Goal: Task Accomplishment & Management: Use online tool/utility

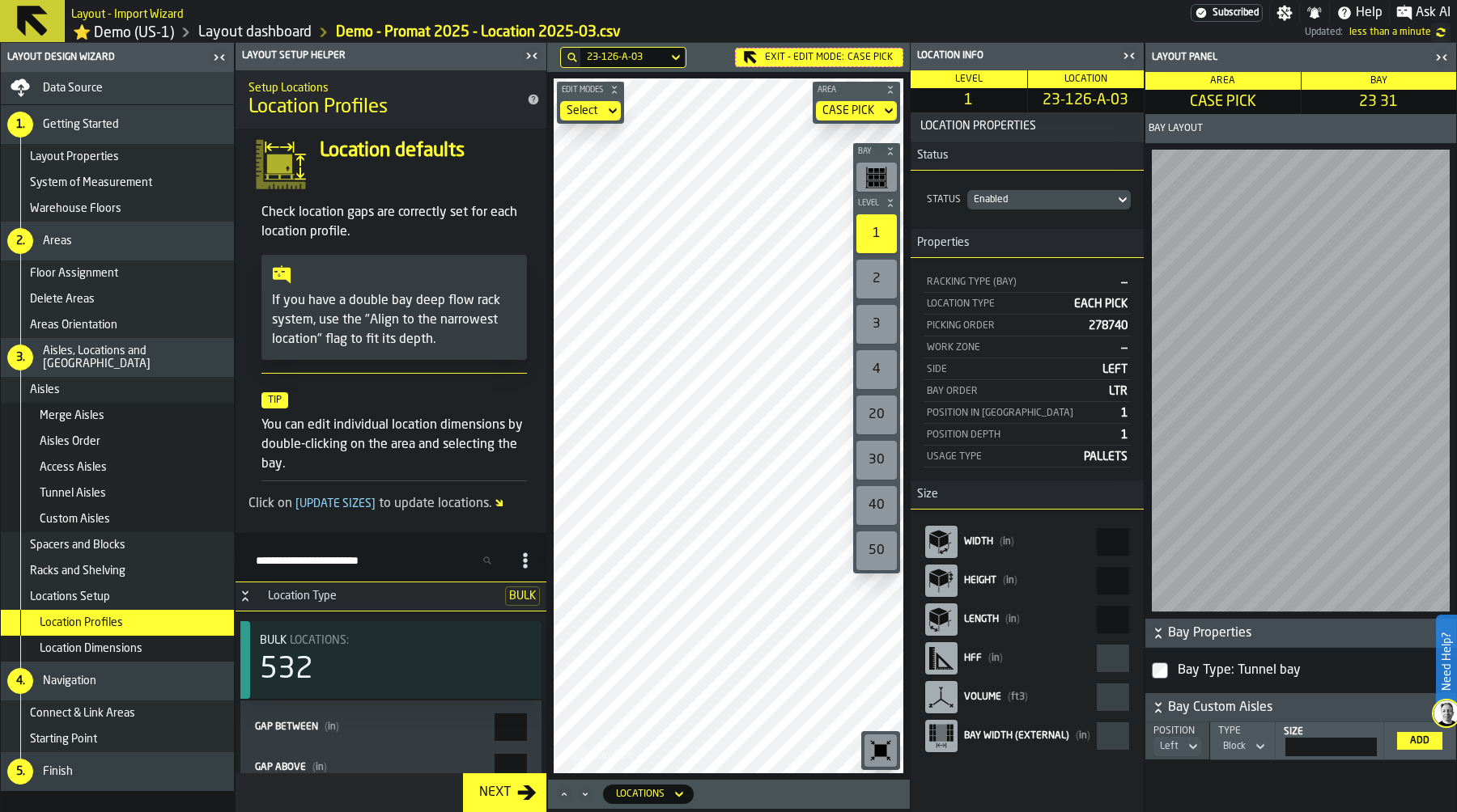
click at [1441, 52] on icon "button-toggle-Close me" at bounding box center [1441, 57] width 19 height 19
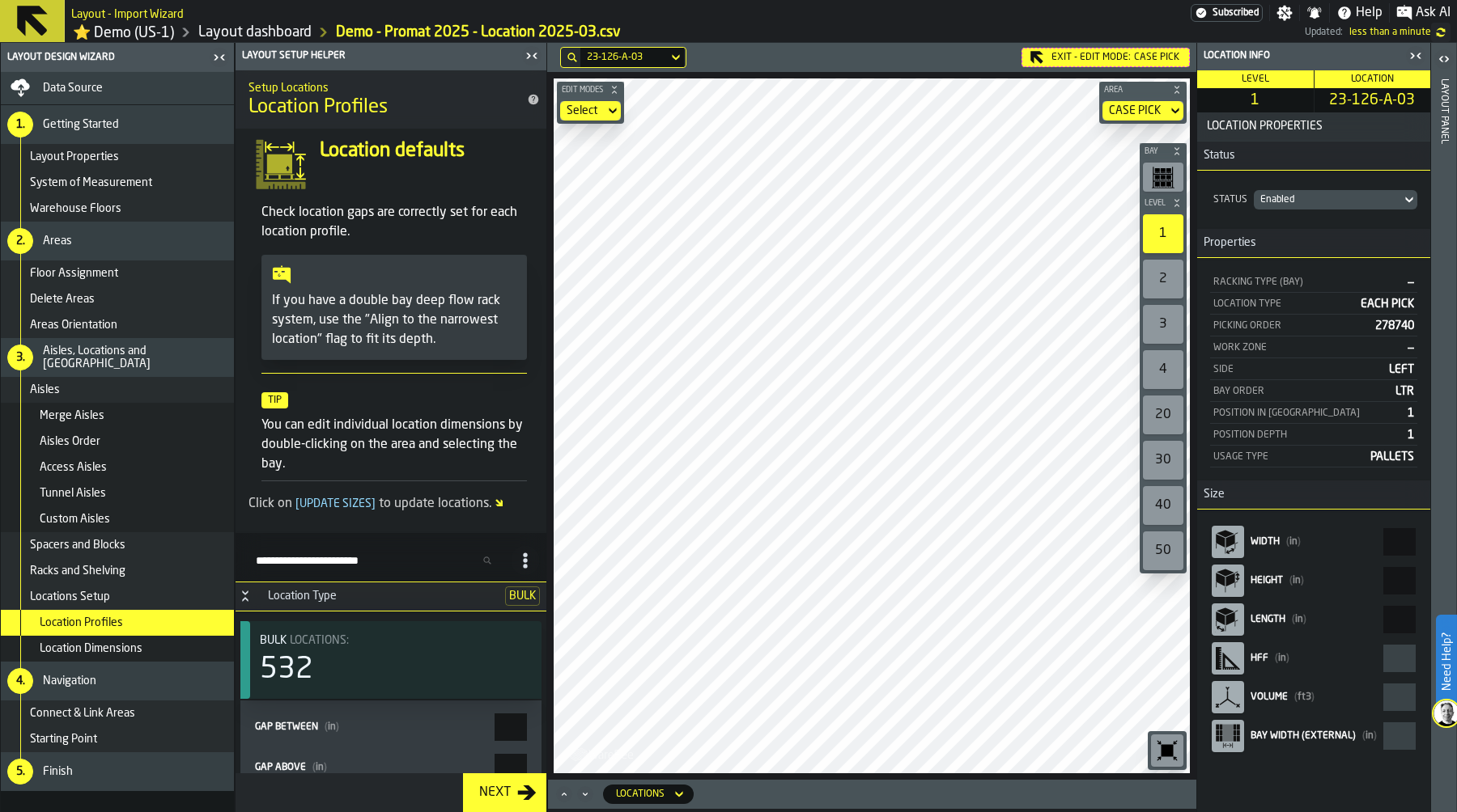
click at [1410, 58] on icon "button-toggle-Close me" at bounding box center [1411, 56] width 4 height 6
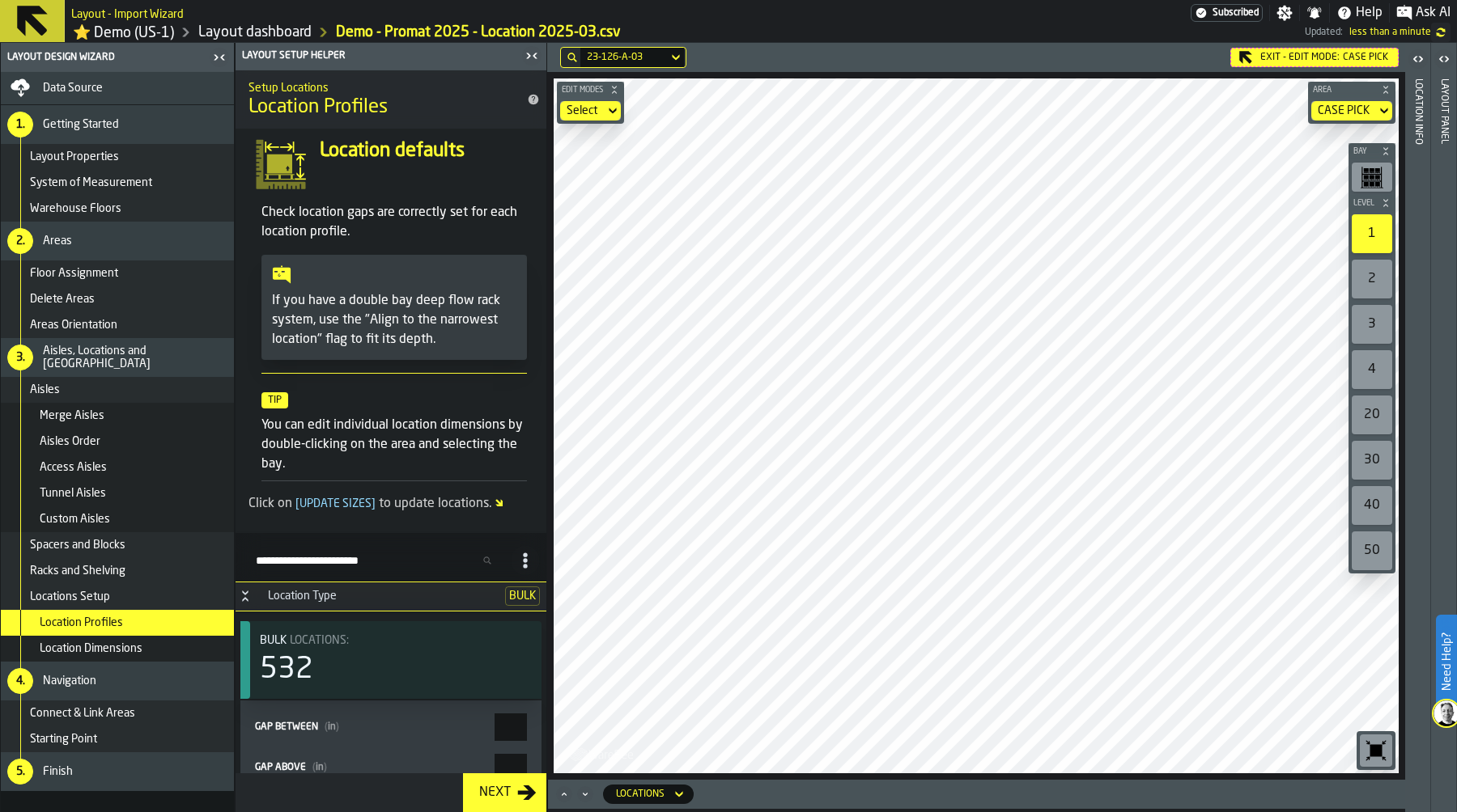
click at [140, 31] on link "⭐ Demo (US-1)" at bounding box center [123, 33] width 101 height 19
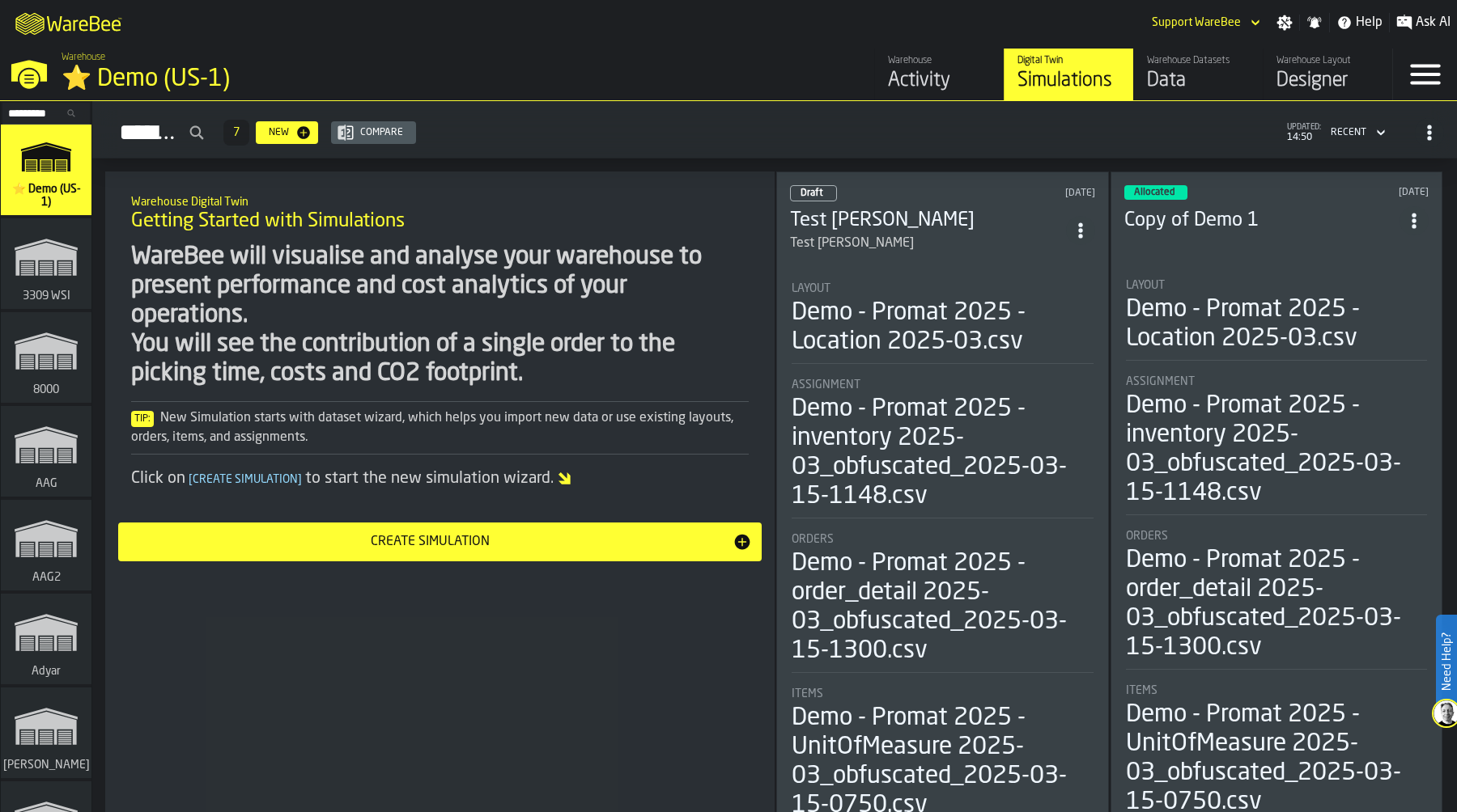
click at [90, 76] on div "⭐ Demo (US-1)" at bounding box center [280, 79] width 437 height 30
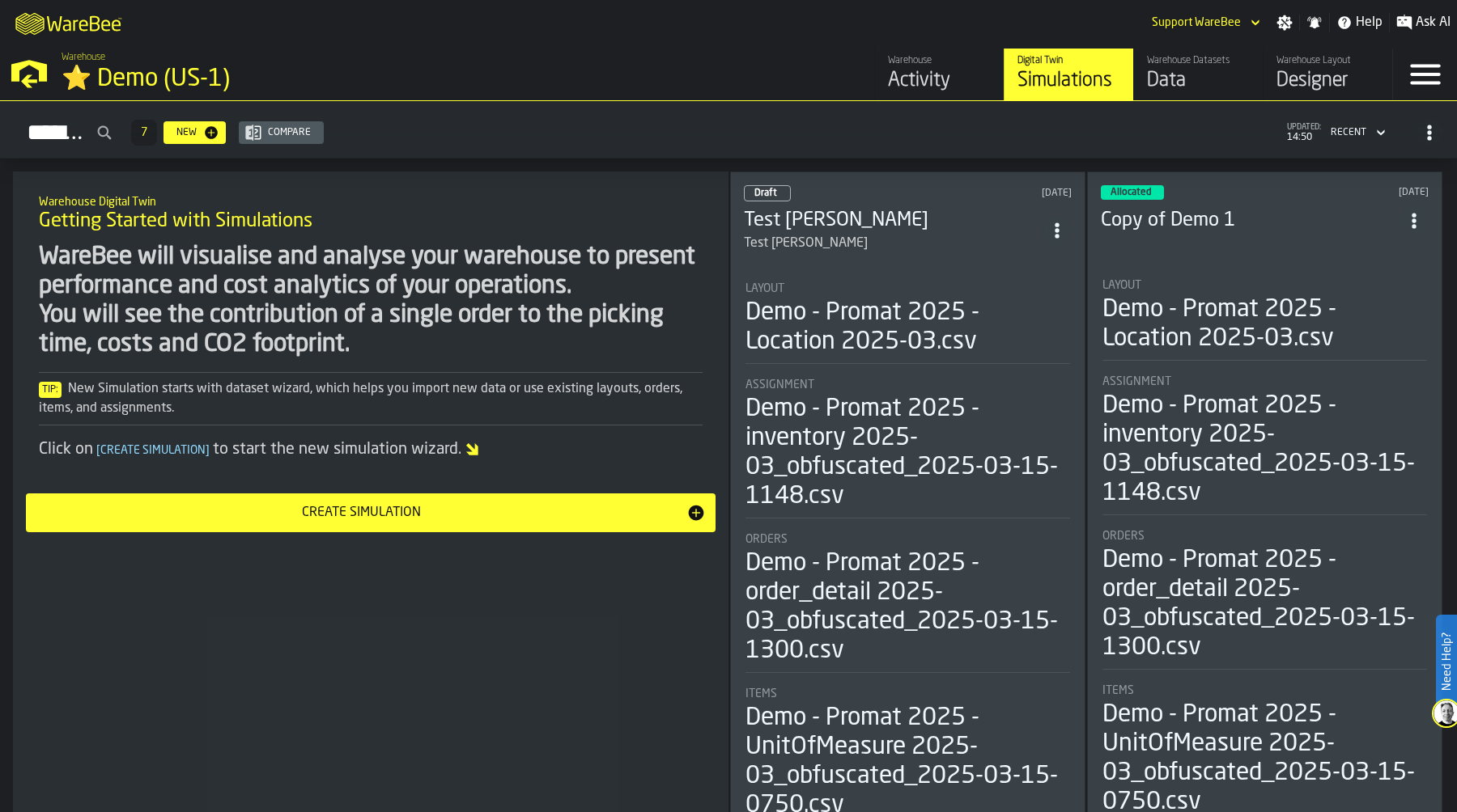
click at [1052, 223] on icon "ItemListCard-DashboardItemContainer" at bounding box center [1056, 230] width 16 height 16
click at [1025, 298] on div "Delete" at bounding box center [1021, 296] width 84 height 19
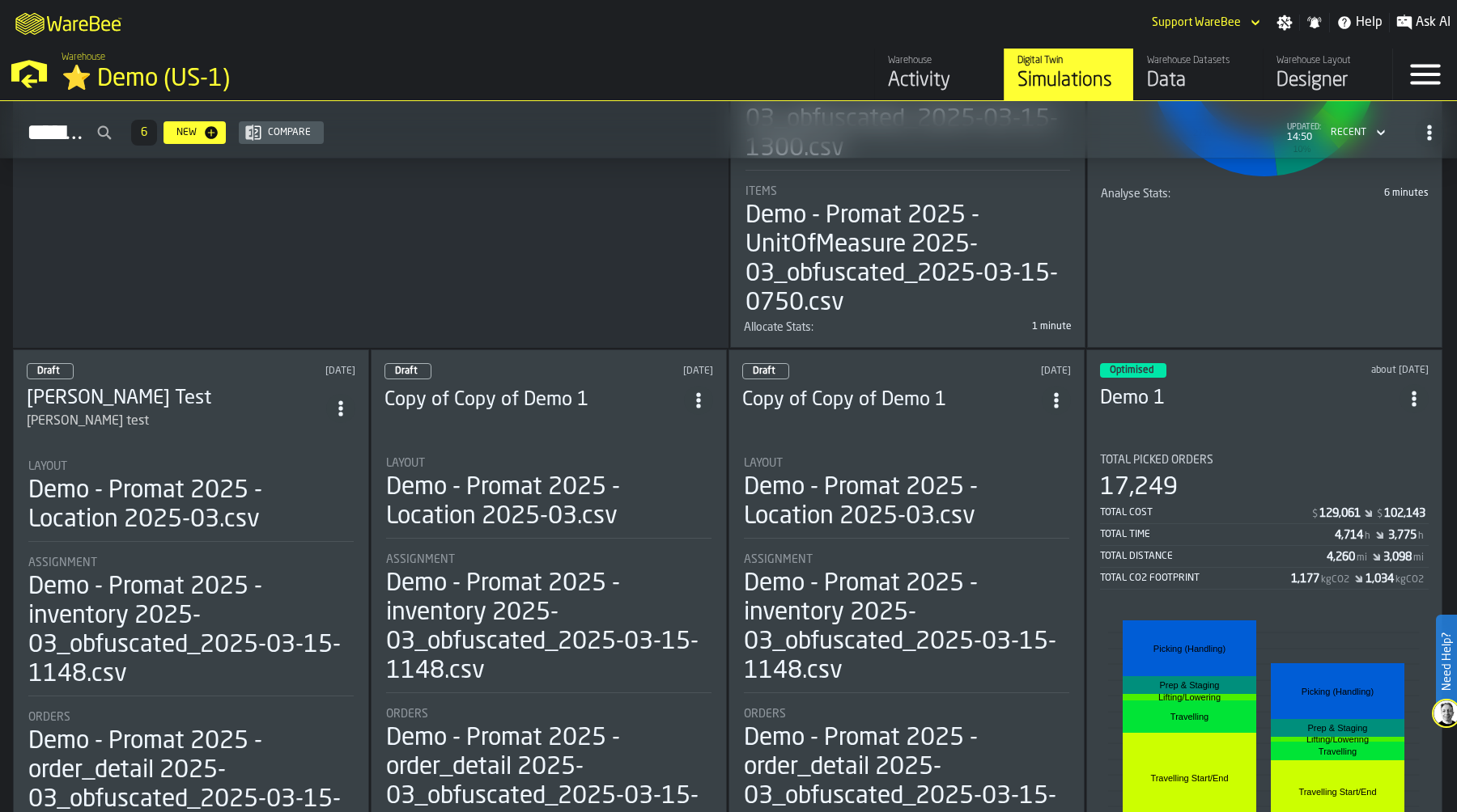
scroll to position [495, 0]
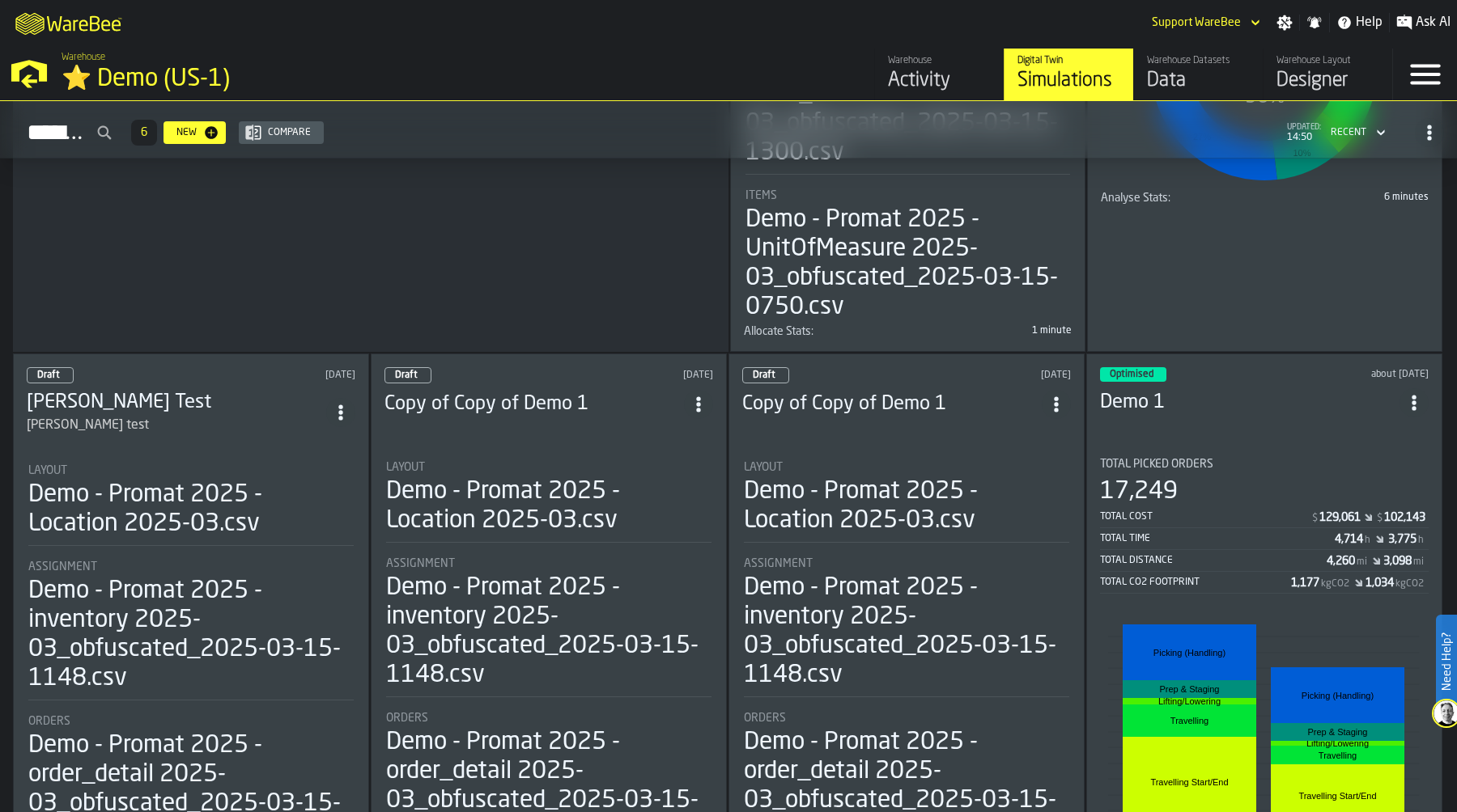
click at [1063, 390] on span "ItemListCard-DashboardItemContainer" at bounding box center [1056, 405] width 30 height 30
click at [1020, 480] on li "Delete" at bounding box center [1020, 469] width 104 height 39
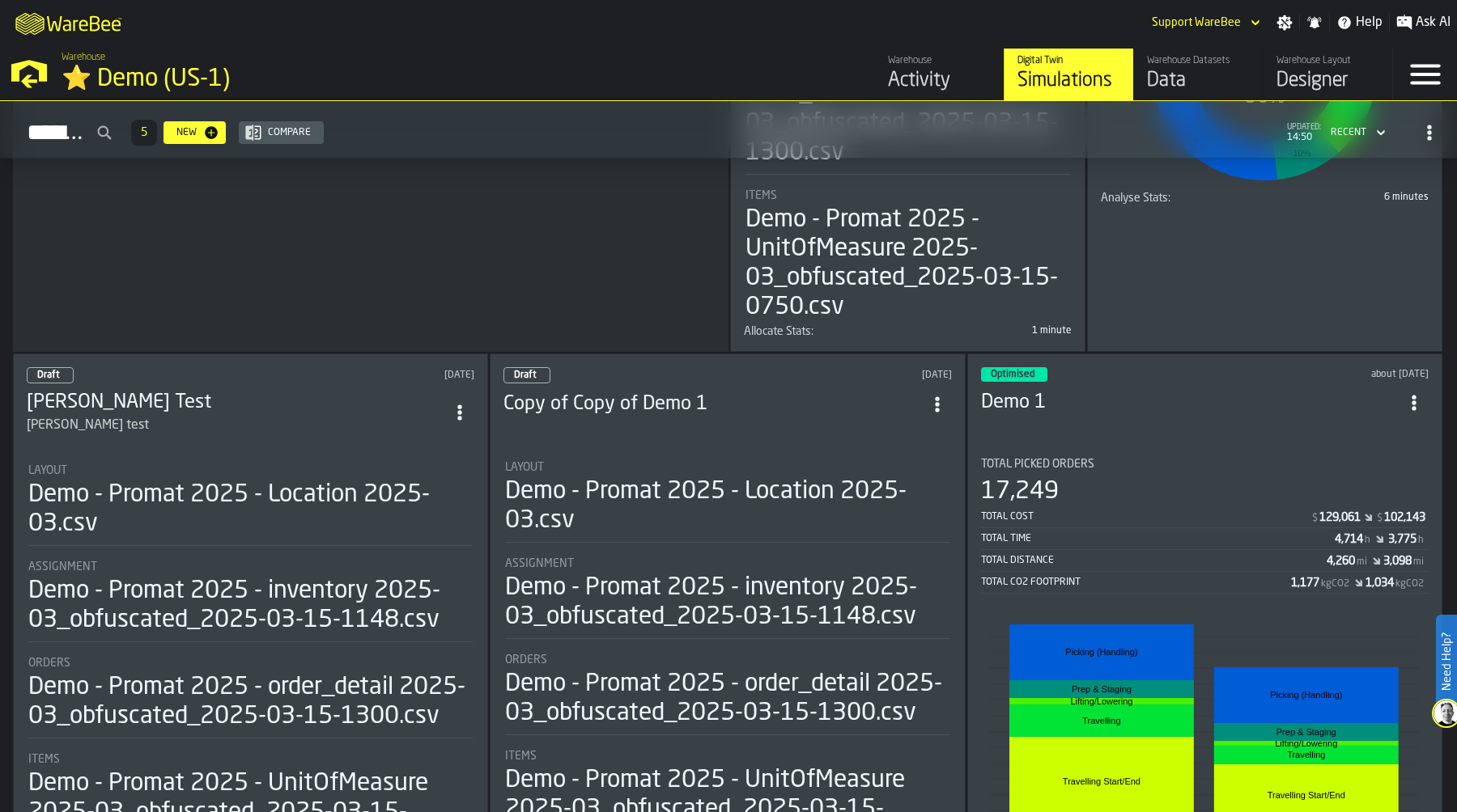
click at [951, 390] on span "ItemListCard-DashboardItemContainer" at bounding box center [937, 405] width 30 height 30
click at [894, 487] on li "Delete" at bounding box center [903, 471] width 104 height 39
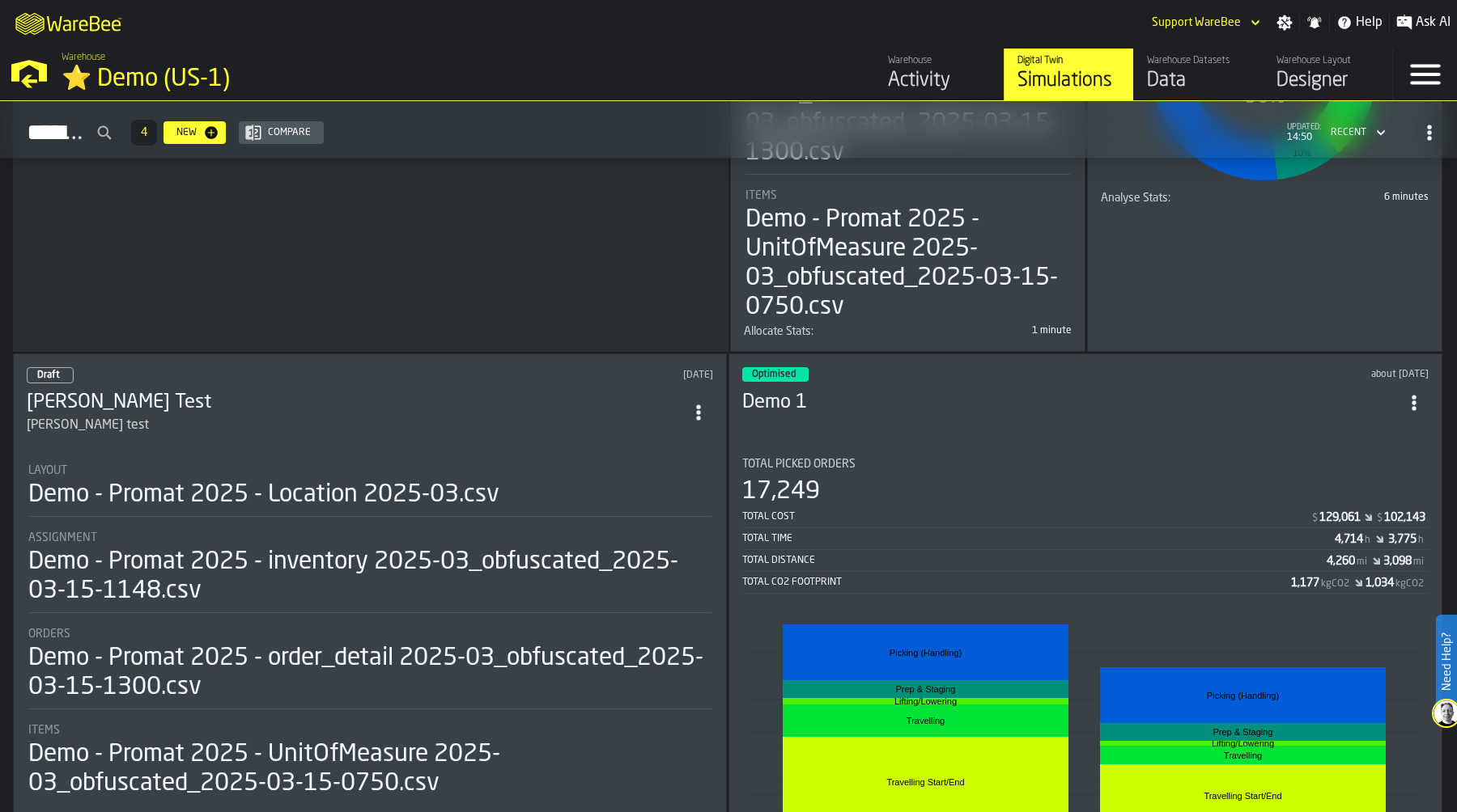
click at [698, 406] on icon "ItemListCard-DashboardItemContainer" at bounding box center [698, 412] width 16 height 16
click at [671, 484] on div "Delete" at bounding box center [669, 480] width 84 height 19
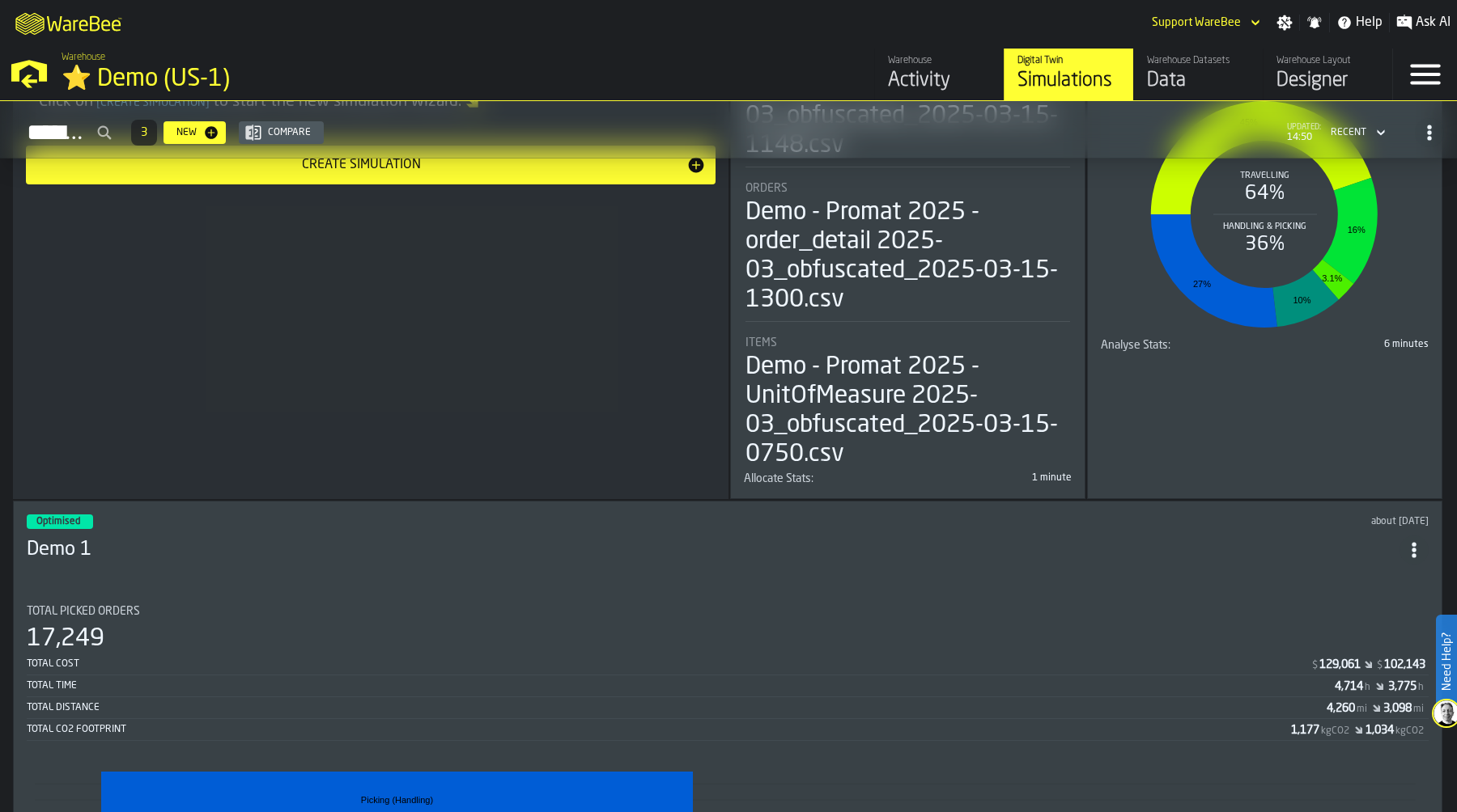
scroll to position [638, 0]
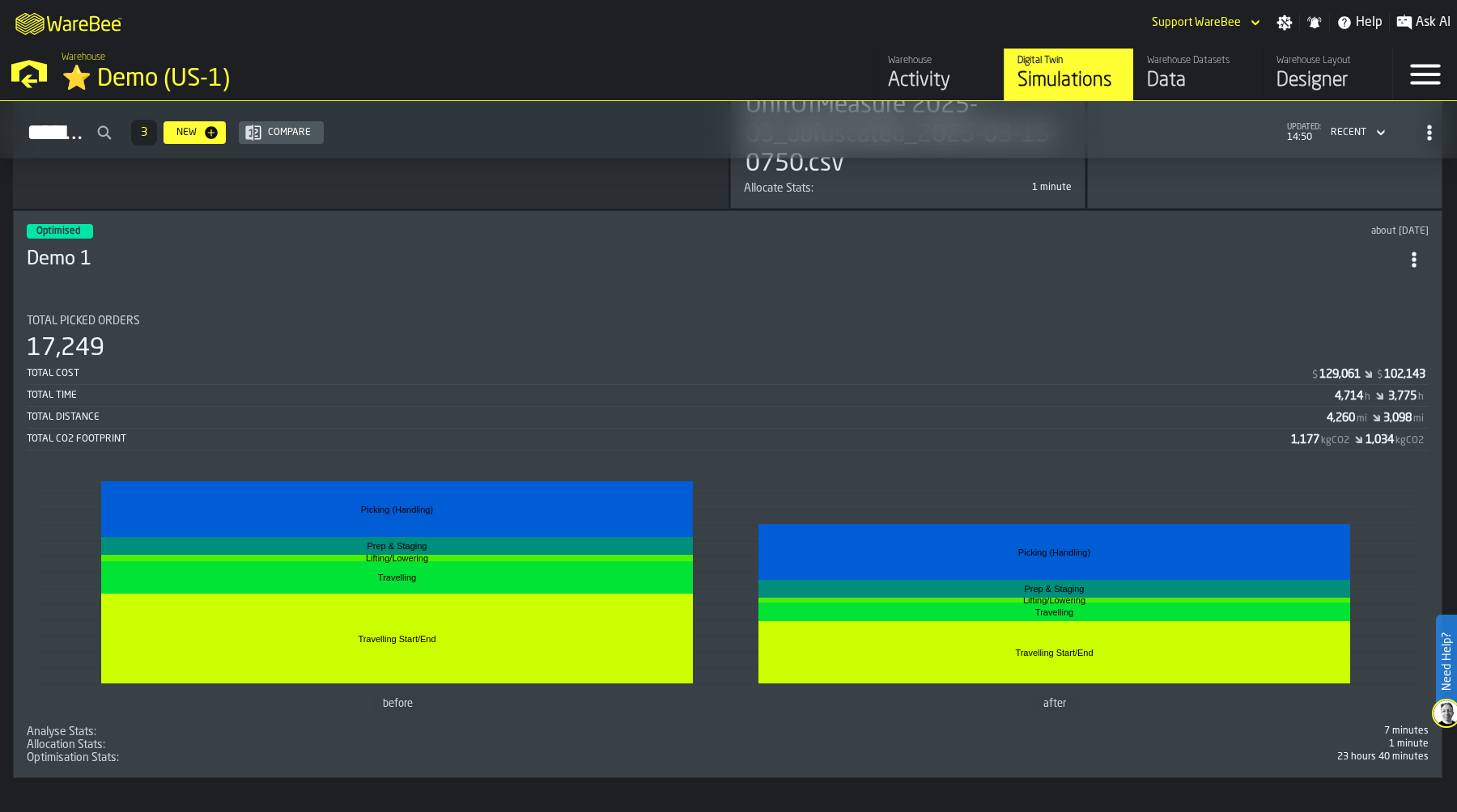
click at [760, 449] on section "Total Picked Orders 17,249 Total Cost $ 129,061 $ 102,143 Total Time 4,714 h 3,…" at bounding box center [728, 533] width 1402 height 463
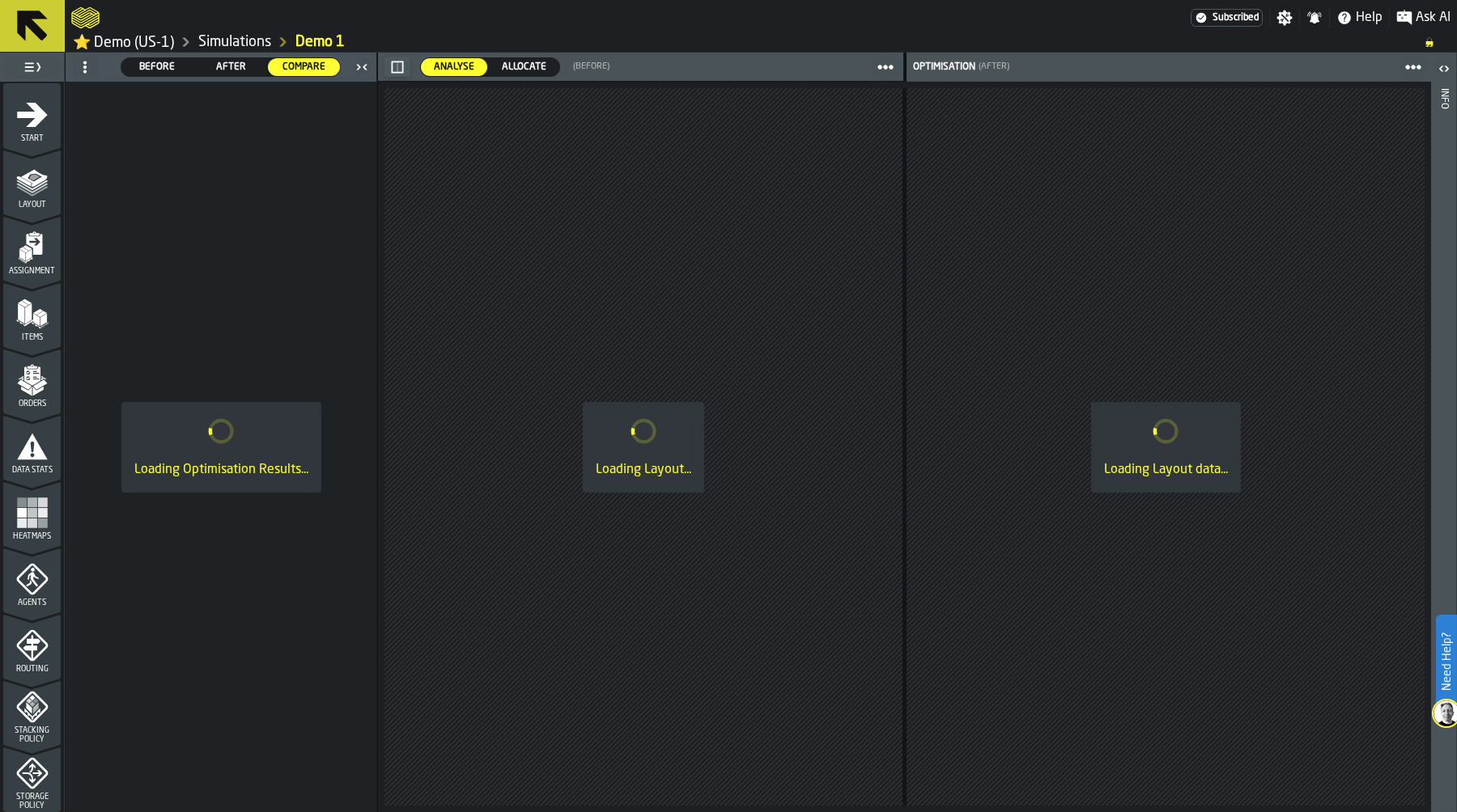
click at [31, 118] on icon "menu Start" at bounding box center [32, 113] width 30 height 24
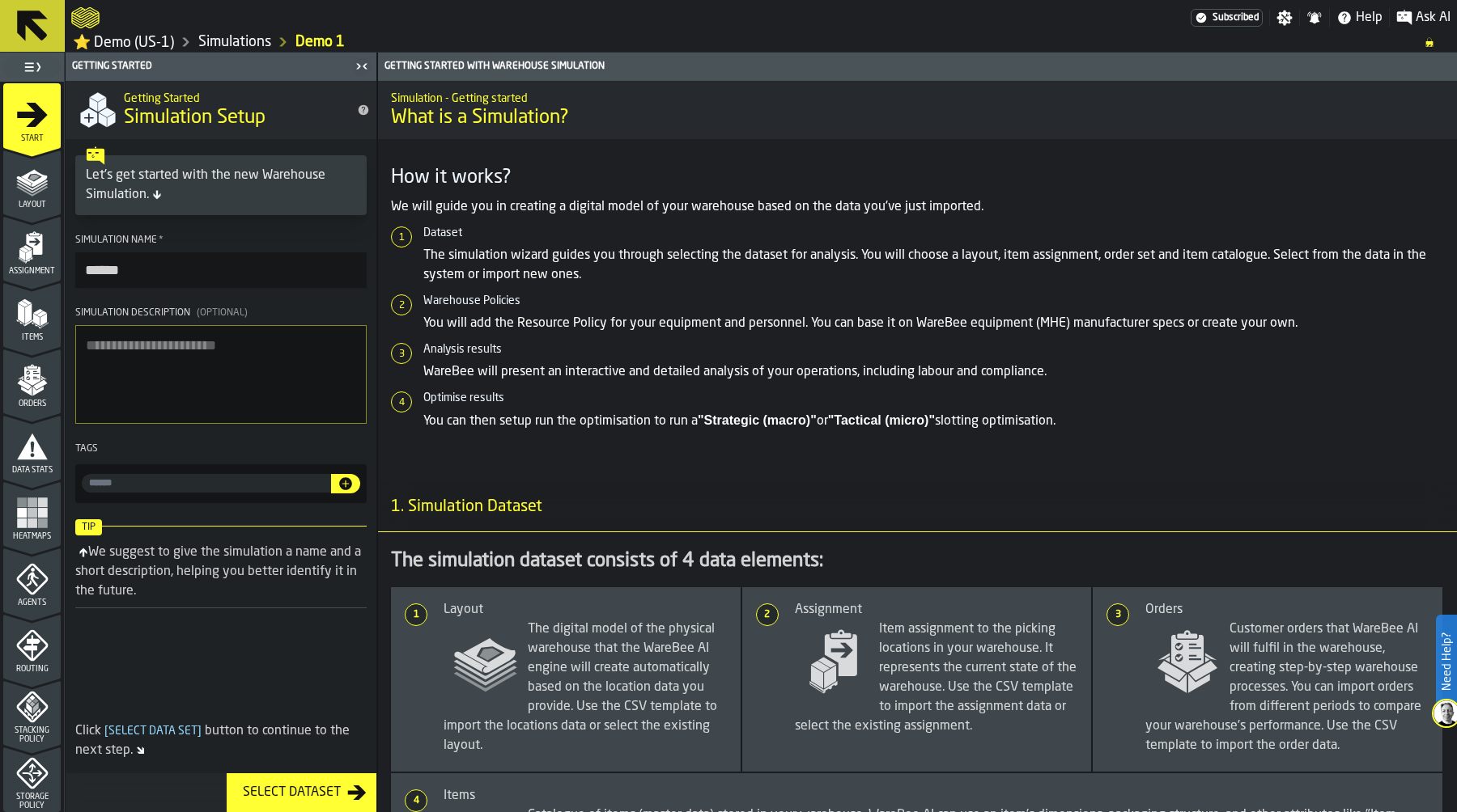
click at [182, 275] on input "******" at bounding box center [221, 269] width 291 height 35
type input "******"
click at [247, 46] on link "Simulations" at bounding box center [234, 42] width 72 height 18
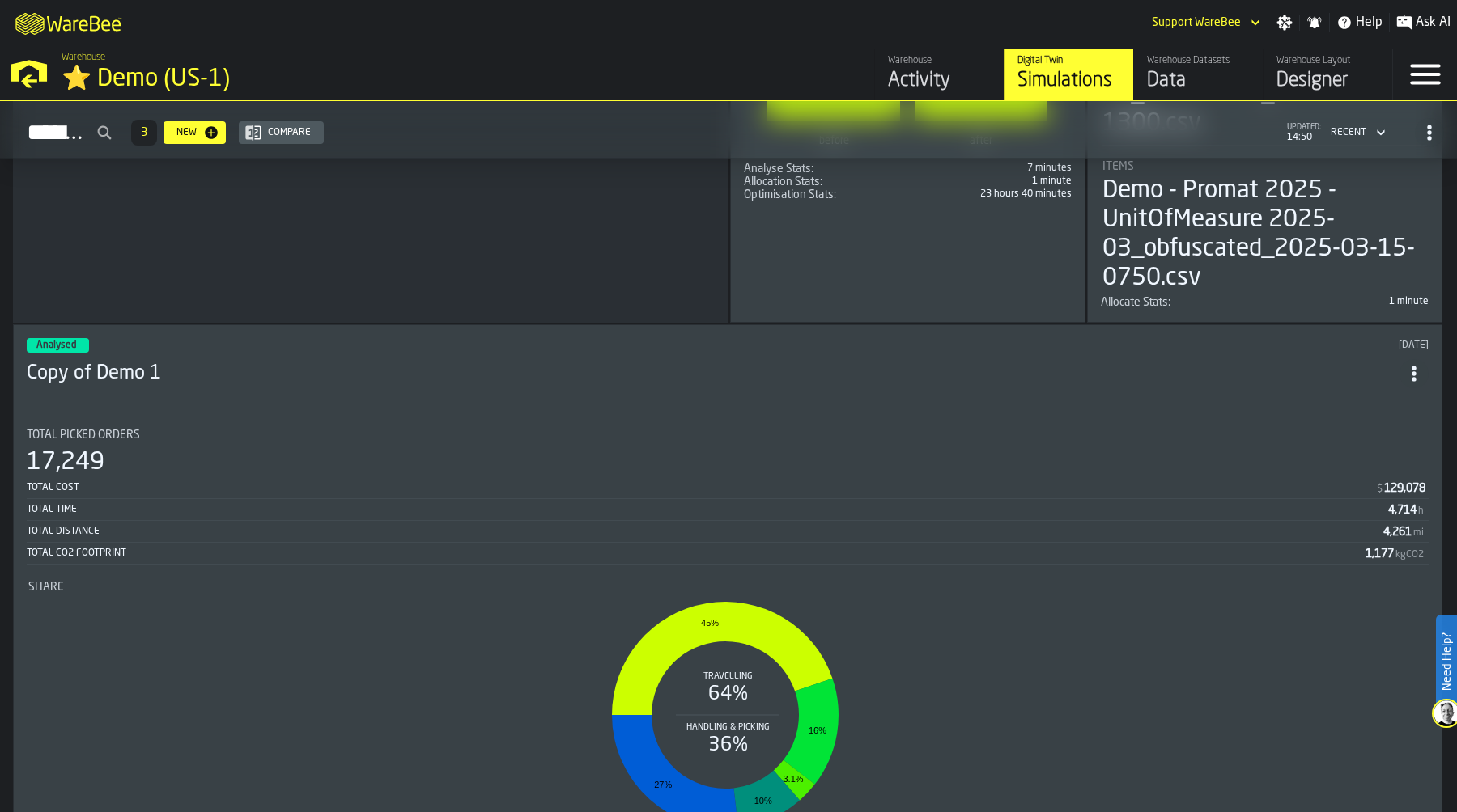
scroll to position [563, 0]
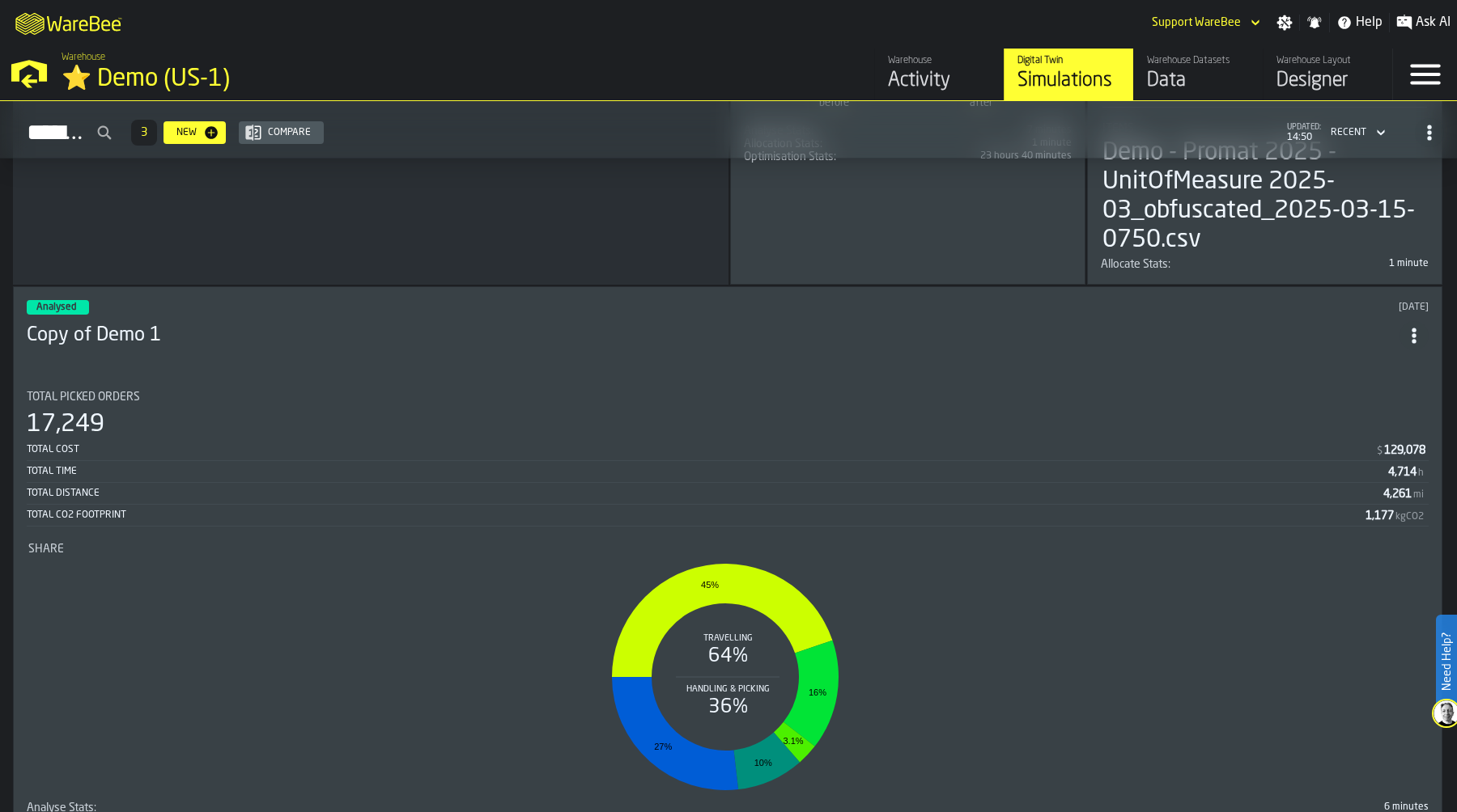
click at [935, 499] on div "Total Distance 4,261 mi" at bounding box center [728, 494] width 1402 height 20
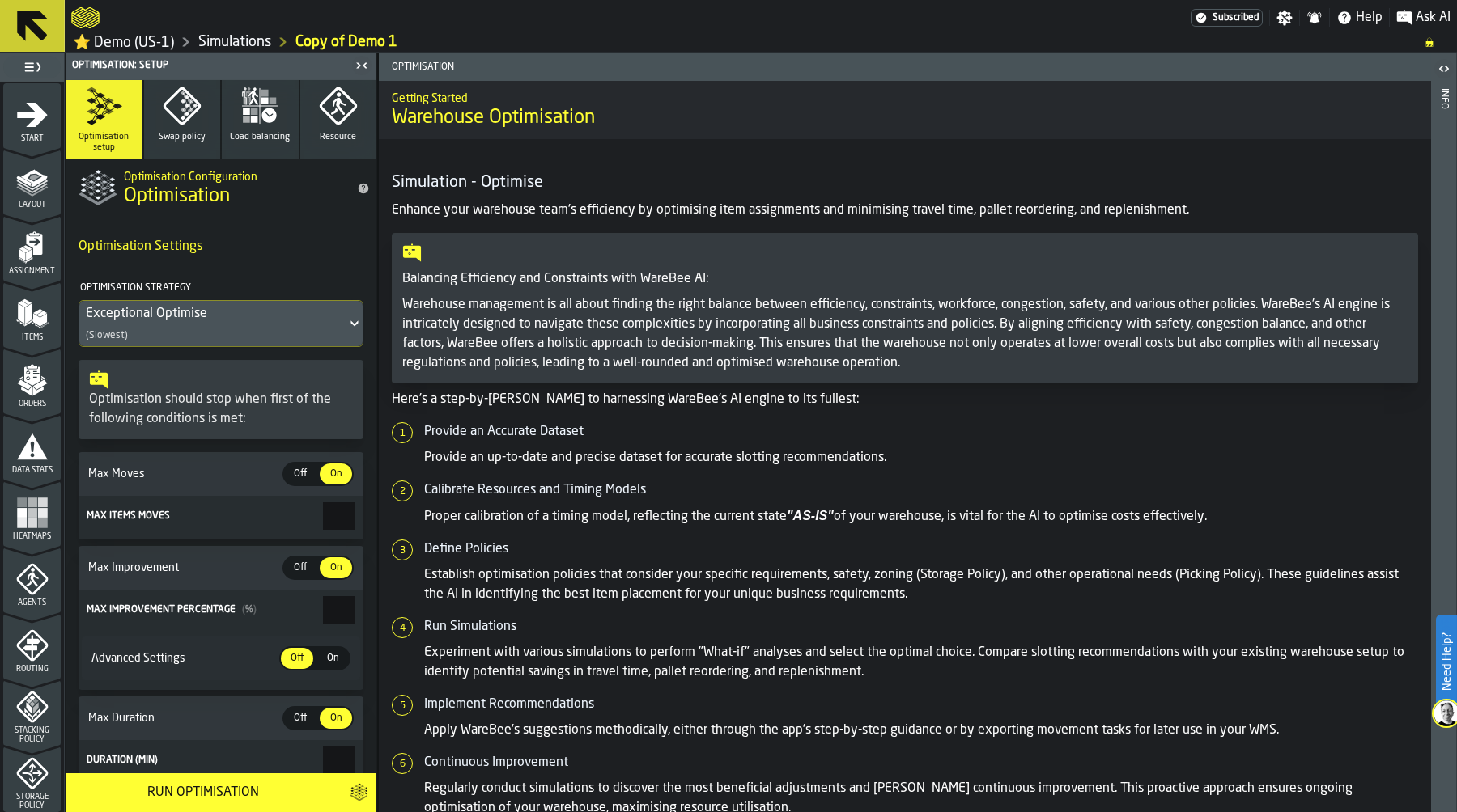
click at [36, 118] on icon "menu Start" at bounding box center [32, 113] width 30 height 24
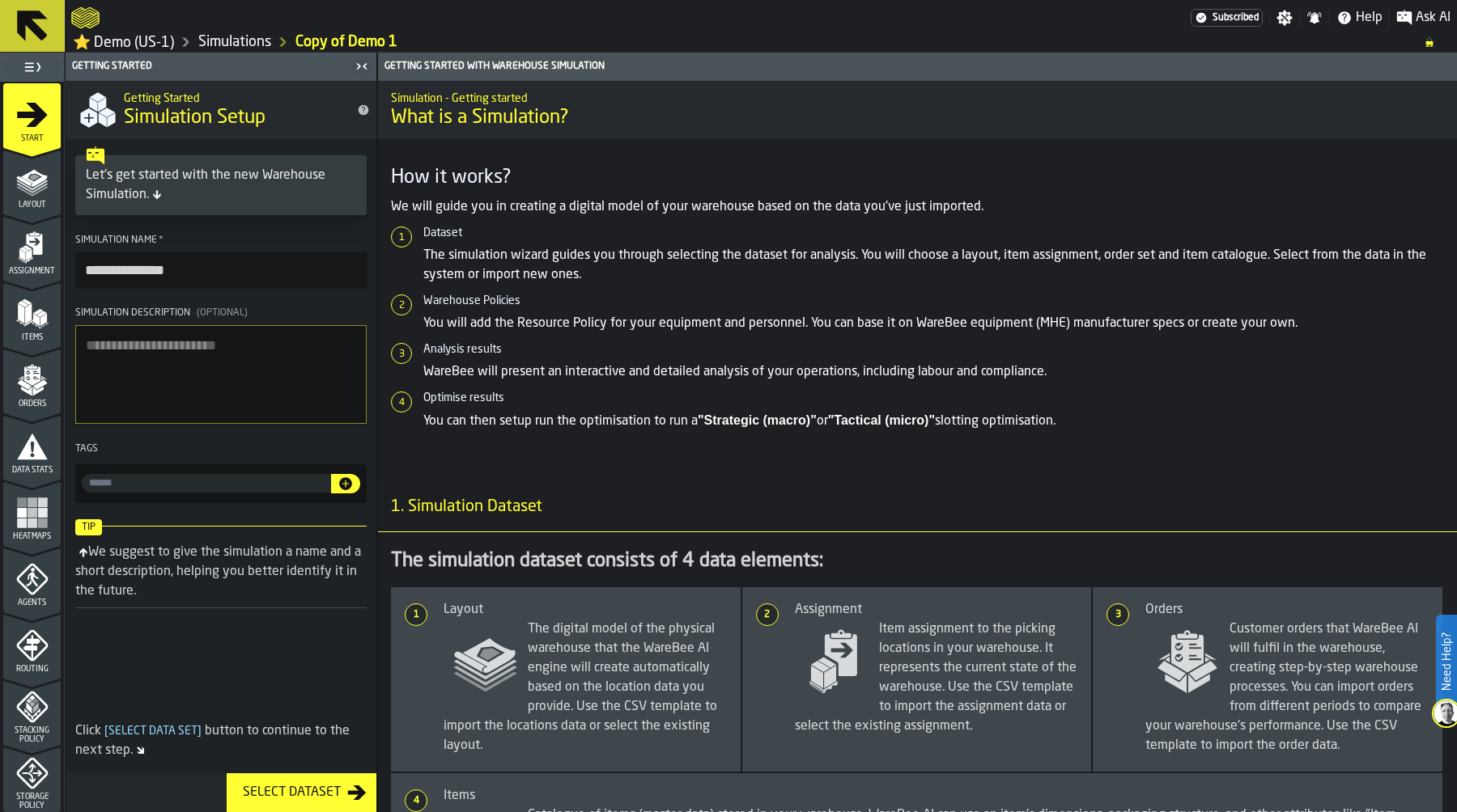
click at [220, 261] on input "**********" at bounding box center [221, 269] width 291 height 35
click at [215, 277] on input "**********" at bounding box center [221, 269] width 291 height 35
type input "**********"
click at [234, 42] on link "Simulations" at bounding box center [234, 42] width 72 height 18
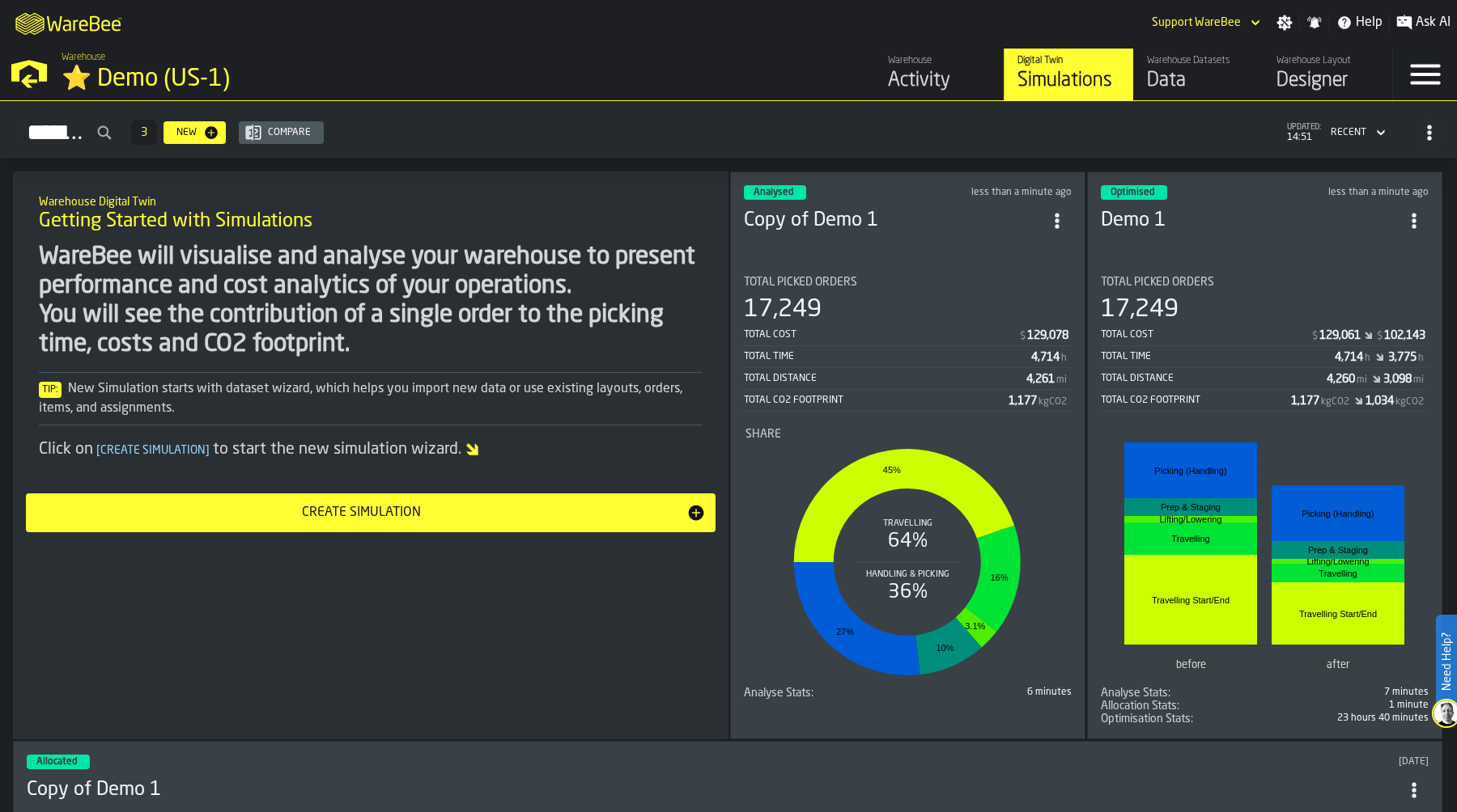
click at [801, 49] on div "Warehouse Activity Digital Twin Simulations Warehouse Datasets Data Warehouse L…" at bounding box center [1044, 74] width 696 height 51
